Goal: Transaction & Acquisition: Purchase product/service

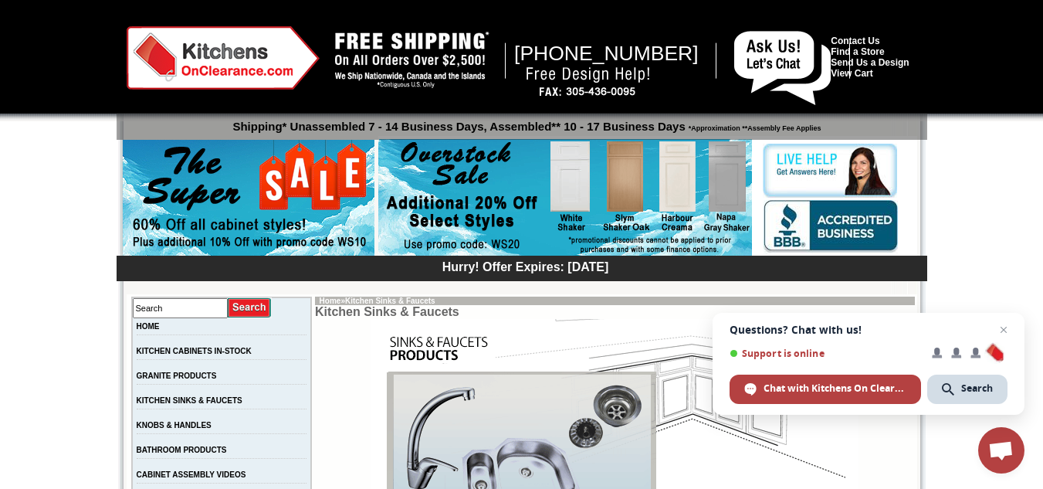
click at [296, 194] on img at bounding box center [249, 199] width 252 height 118
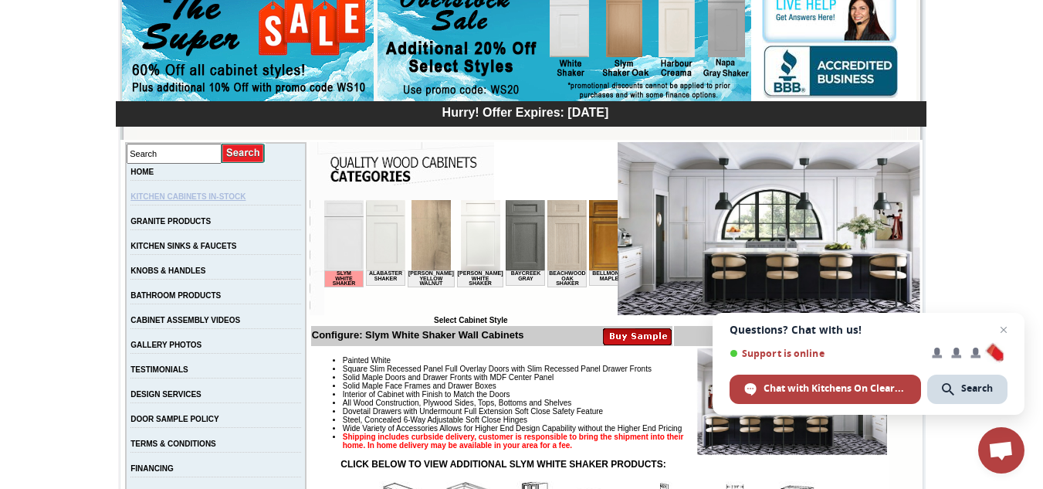
click at [212, 198] on link "KITCHEN CABINETS IN-STOCK" at bounding box center [187, 196] width 115 height 8
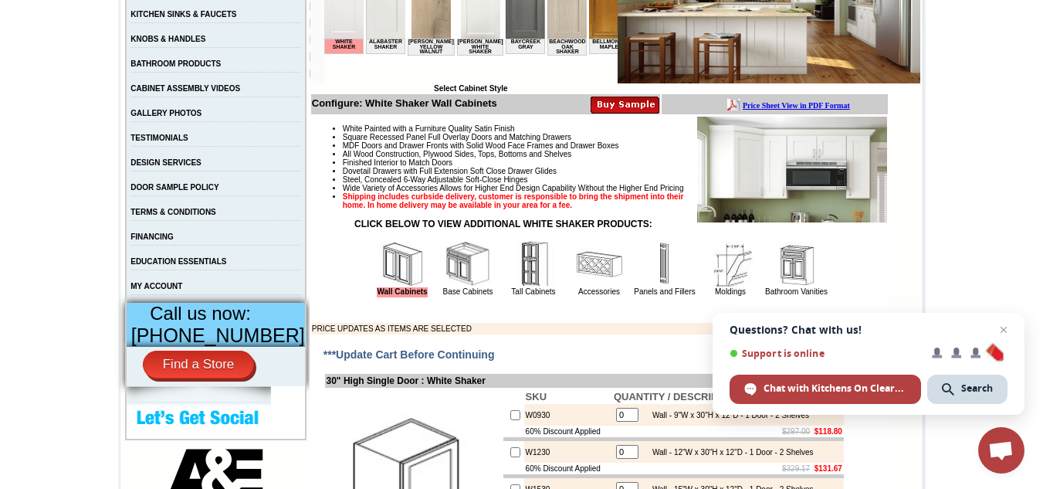
scroll to position [232, 0]
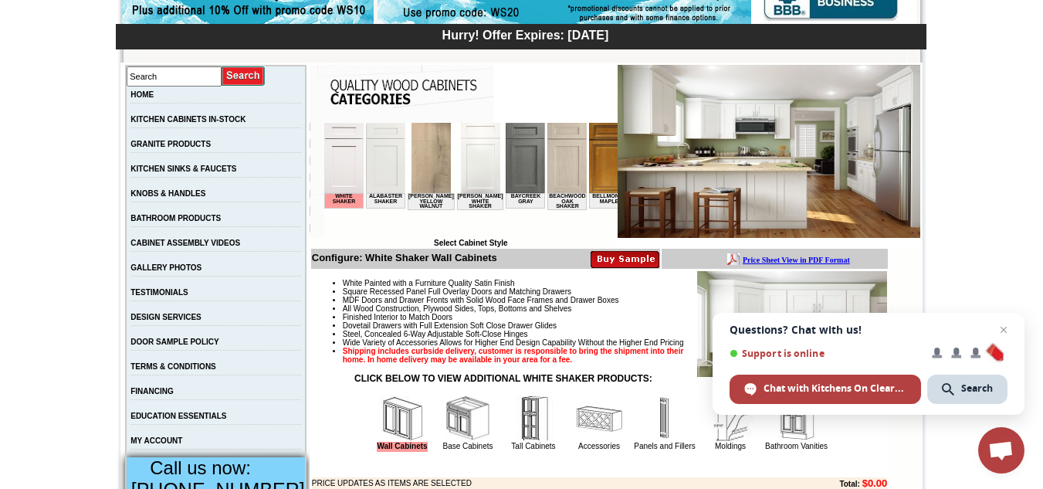
click at [771, 158] on img at bounding box center [769, 151] width 303 height 173
click at [727, 161] on img at bounding box center [769, 151] width 303 height 173
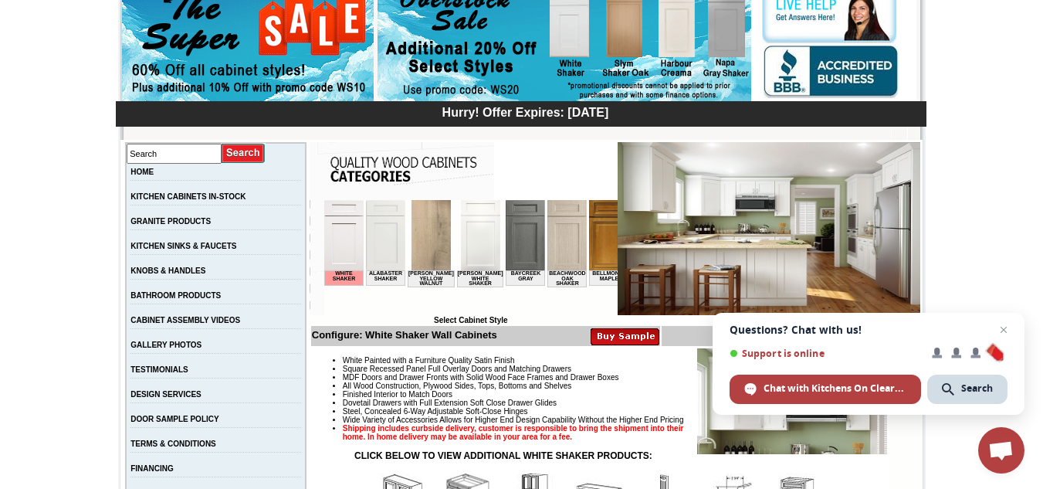
click at [624, 339] on img at bounding box center [625, 336] width 69 height 19
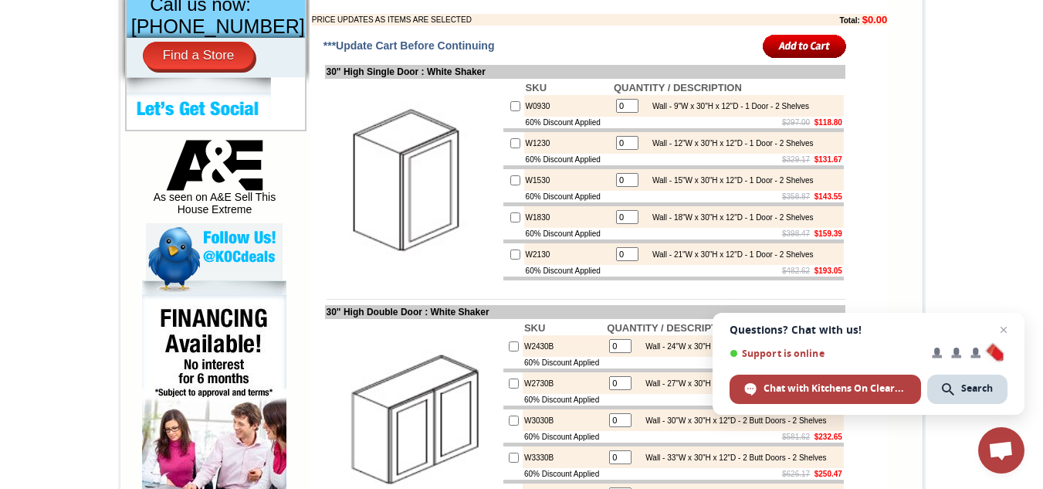
scroll to position [541, 0]
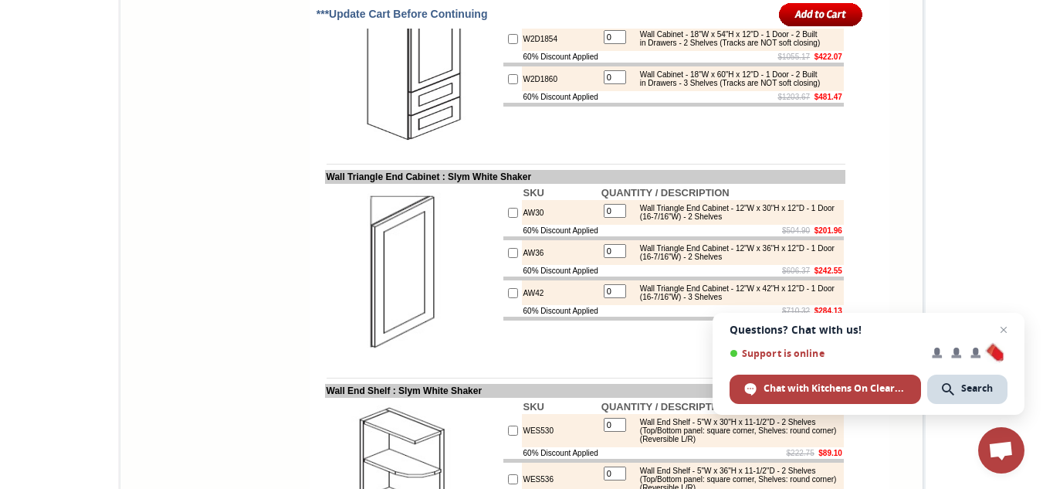
scroll to position [4479, 0]
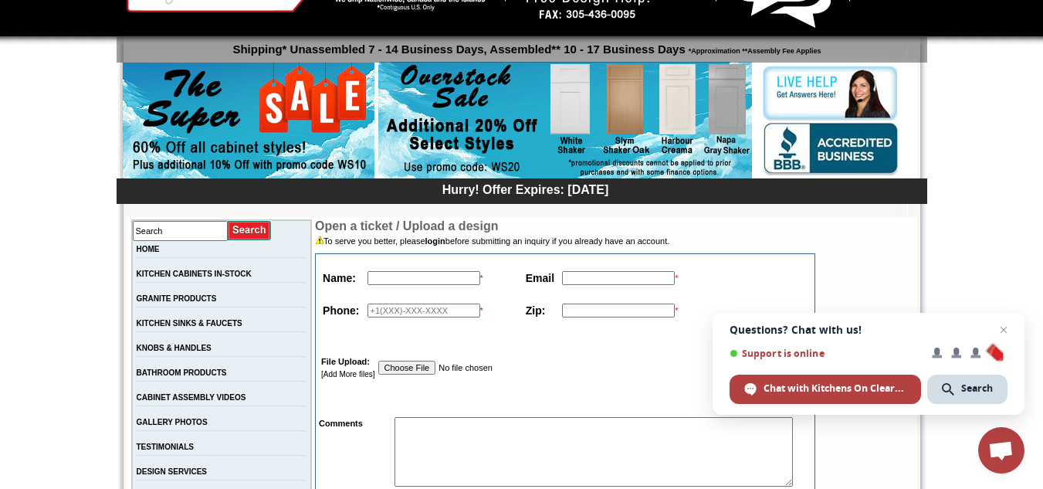
scroll to position [232, 0]
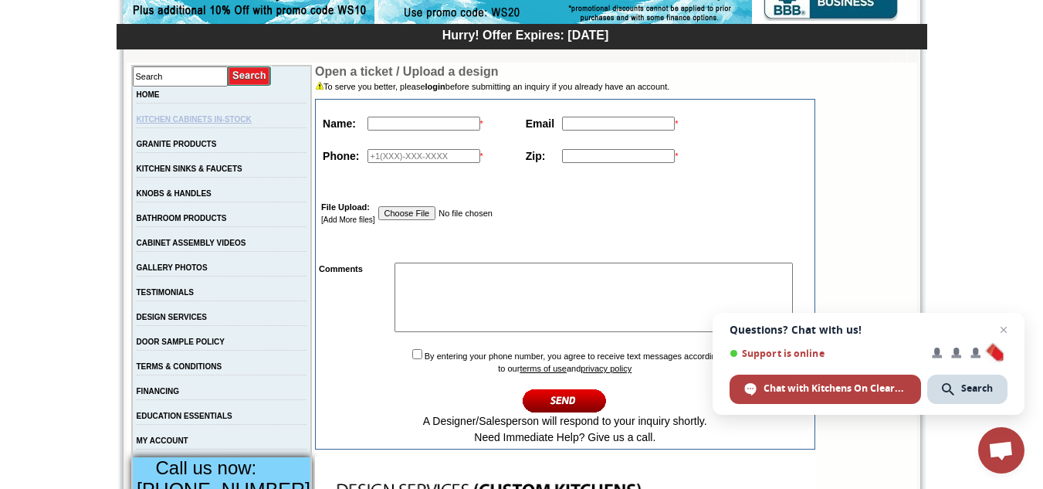
click at [175, 122] on link "KITCHEN CABINETS IN-STOCK" at bounding box center [194, 119] width 115 height 8
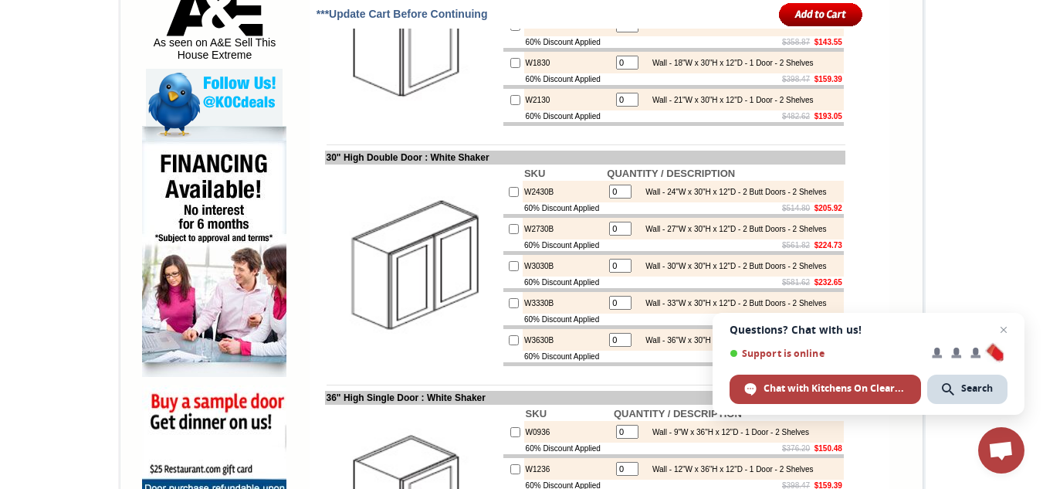
scroll to position [1004, 0]
